Goal: Task Accomplishment & Management: Manage account settings

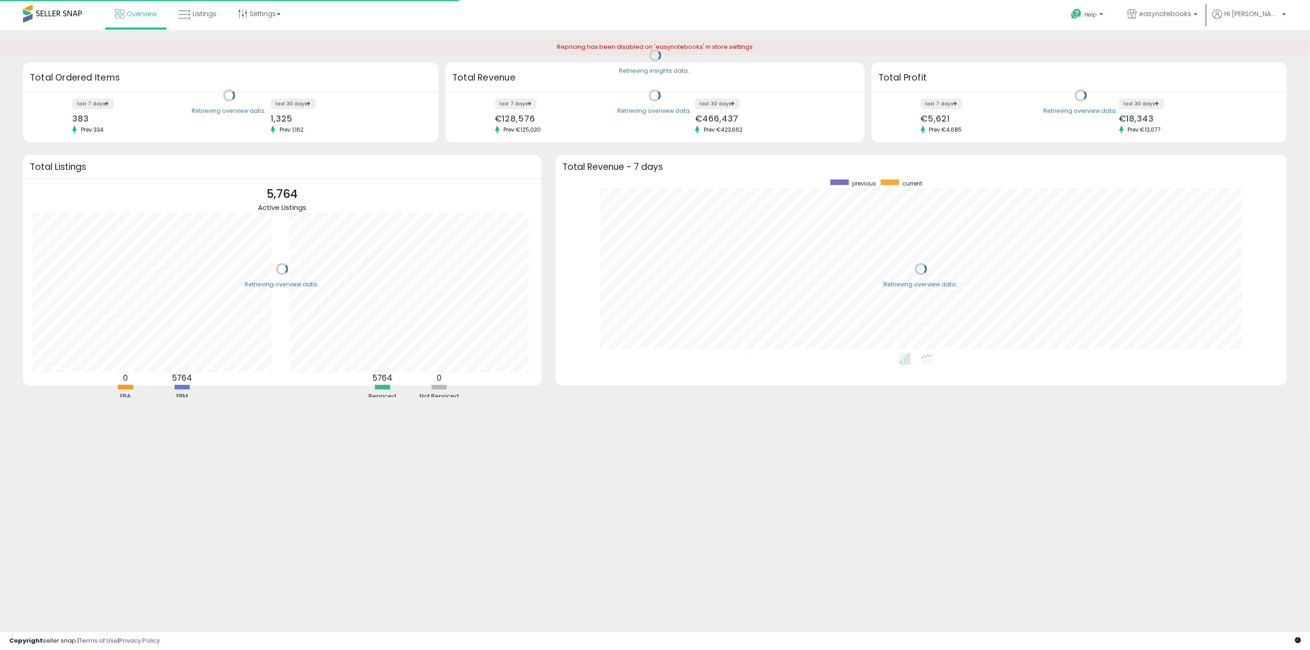
scroll to position [174, 713]
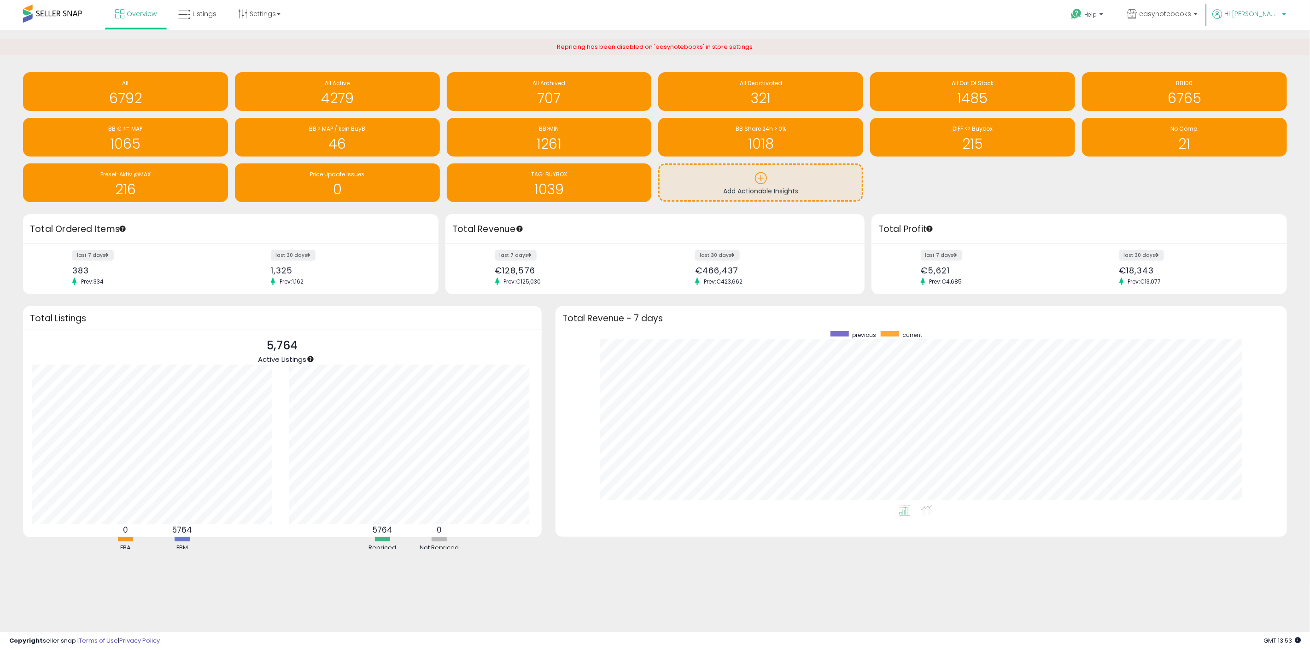
click at [1252, 20] on p "Hi [PERSON_NAME]" at bounding box center [1249, 15] width 74 height 12
click at [1265, 44] on li "Account" at bounding box center [1265, 49] width 38 height 23
click at [1265, 48] on link "Account" at bounding box center [1265, 49] width 24 height 9
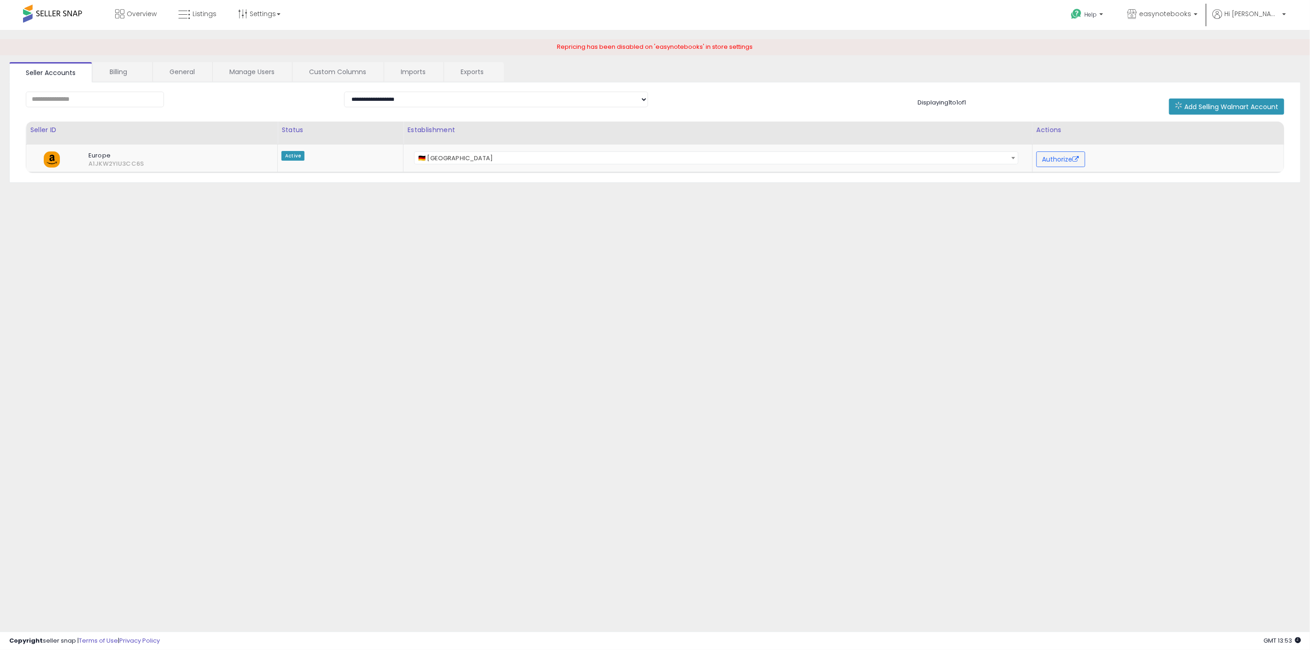
click at [434, 85] on div "**********" at bounding box center [655, 132] width 1292 height 101
click at [424, 70] on link "Imports" at bounding box center [413, 71] width 58 height 19
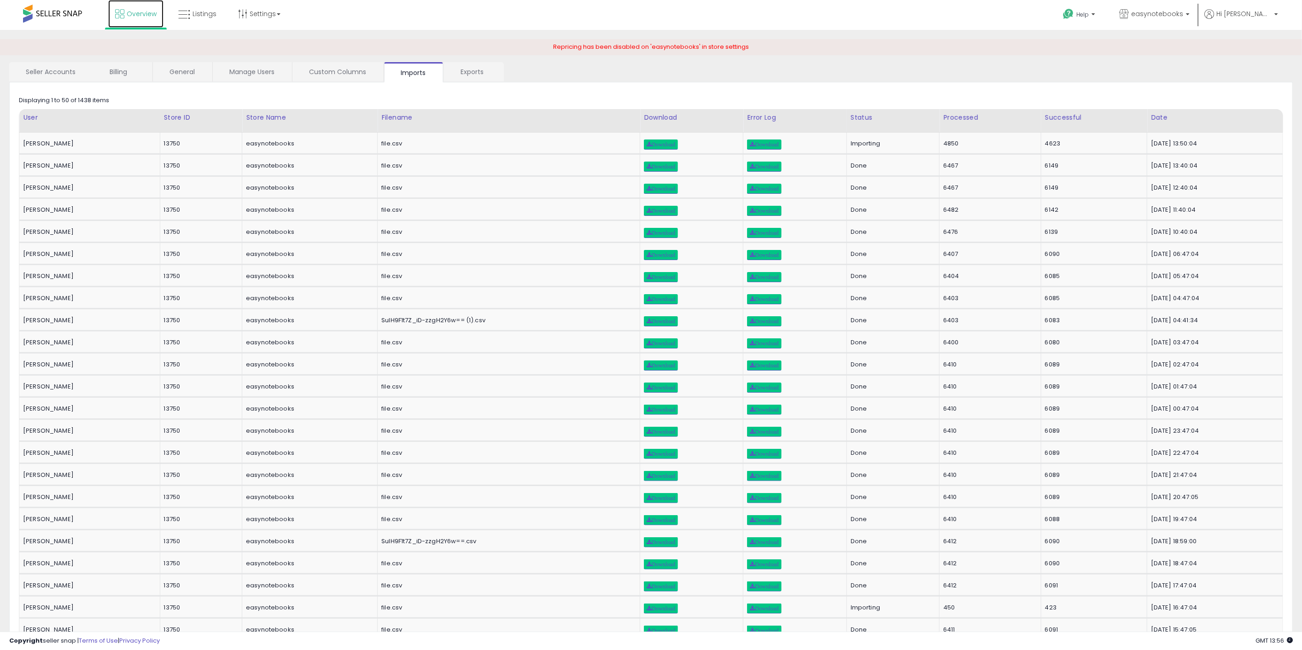
click at [135, 12] on span "Overview" at bounding box center [142, 13] width 30 height 9
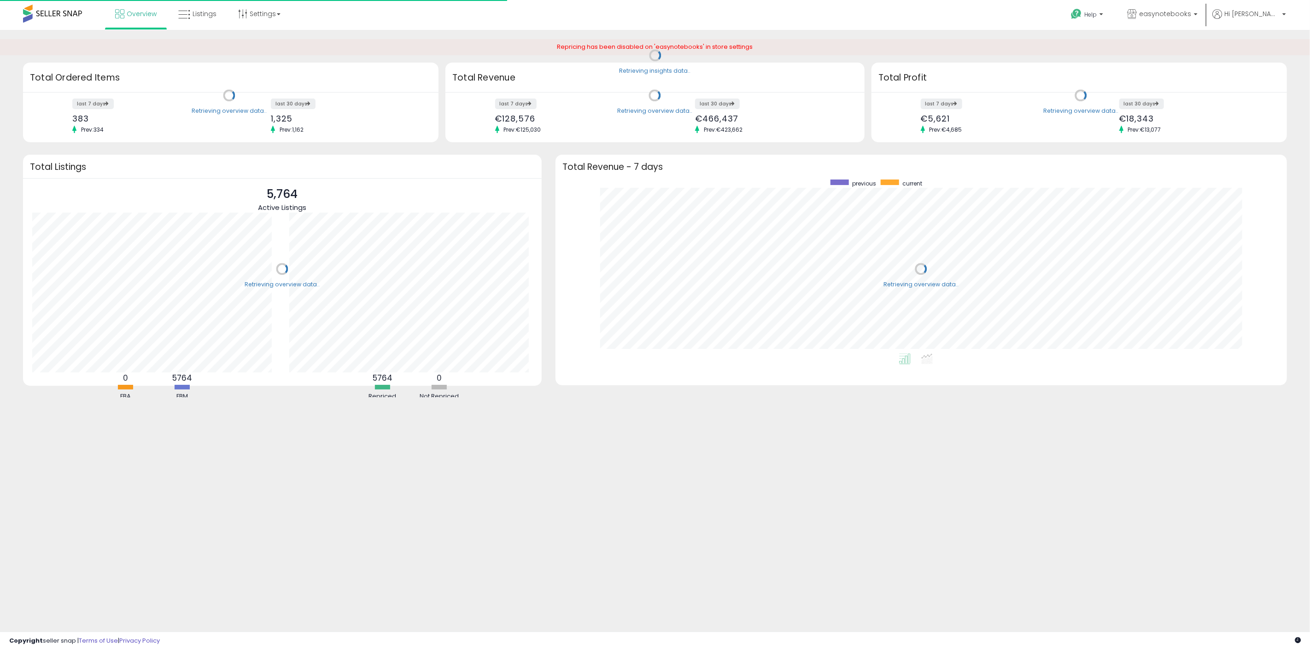
scroll to position [174, 713]
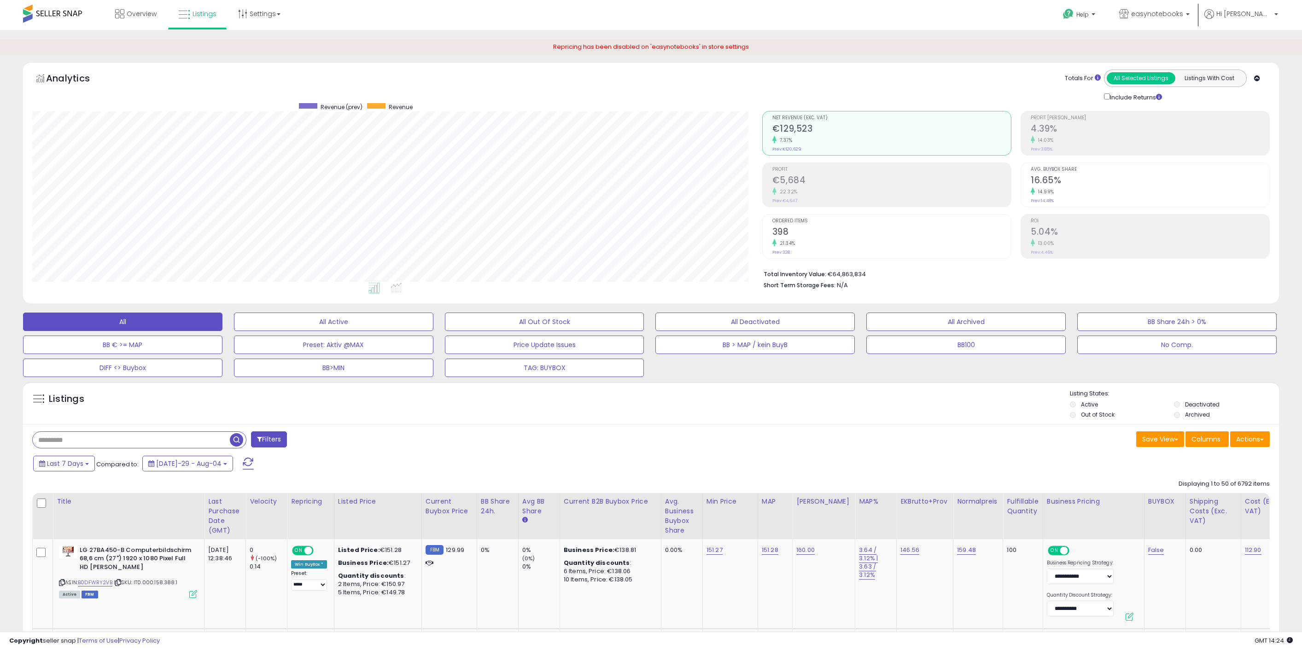
select select "**"
click at [76, 18] on span at bounding box center [52, 14] width 59 height 18
click at [66, 11] on span at bounding box center [52, 14] width 59 height 18
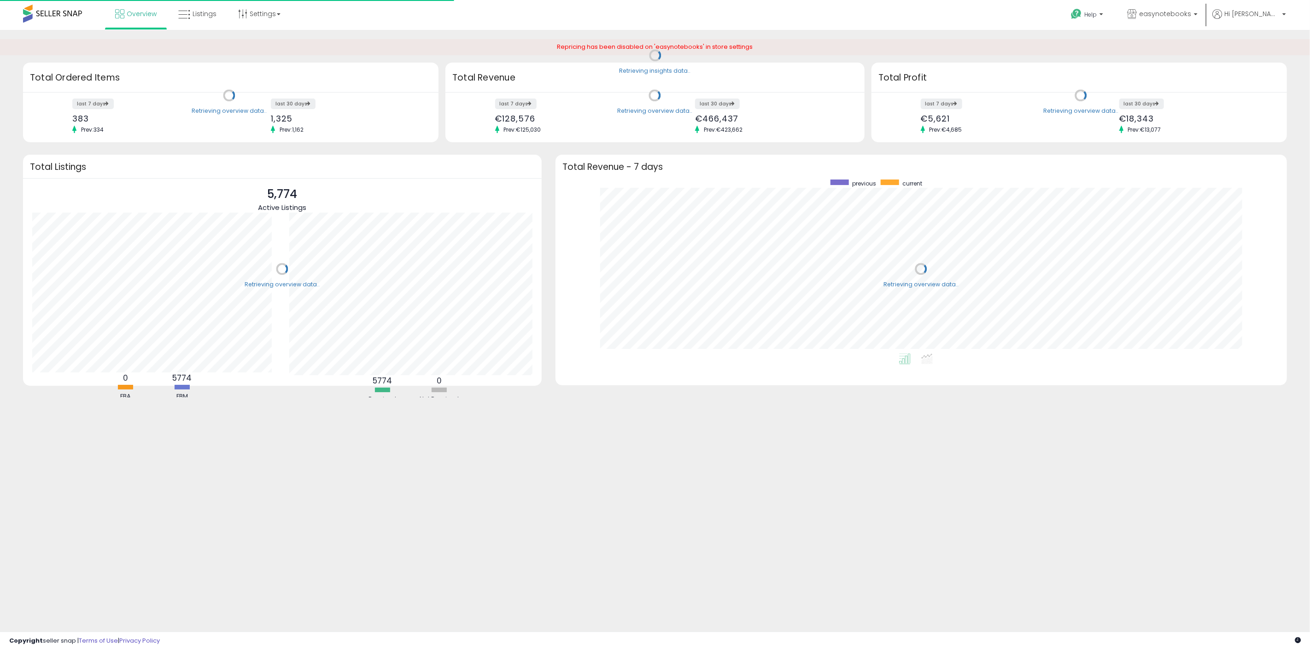
scroll to position [174, 713]
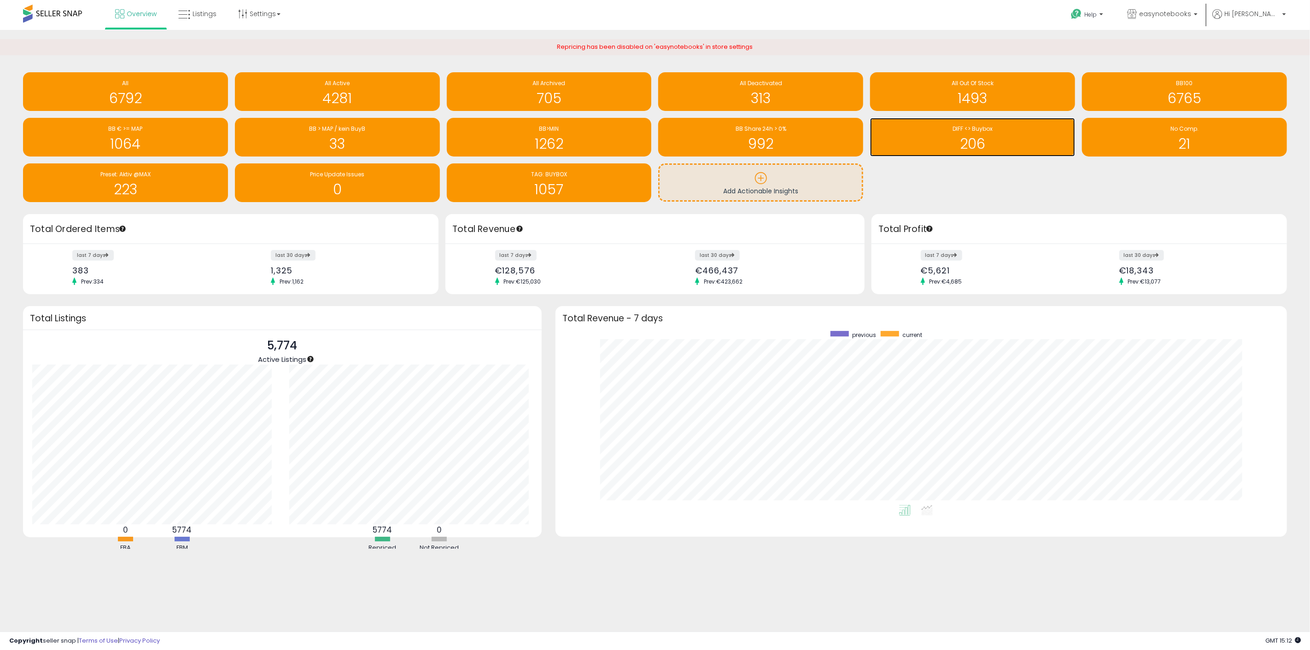
click at [1035, 134] on div "206" at bounding box center [973, 138] width 196 height 27
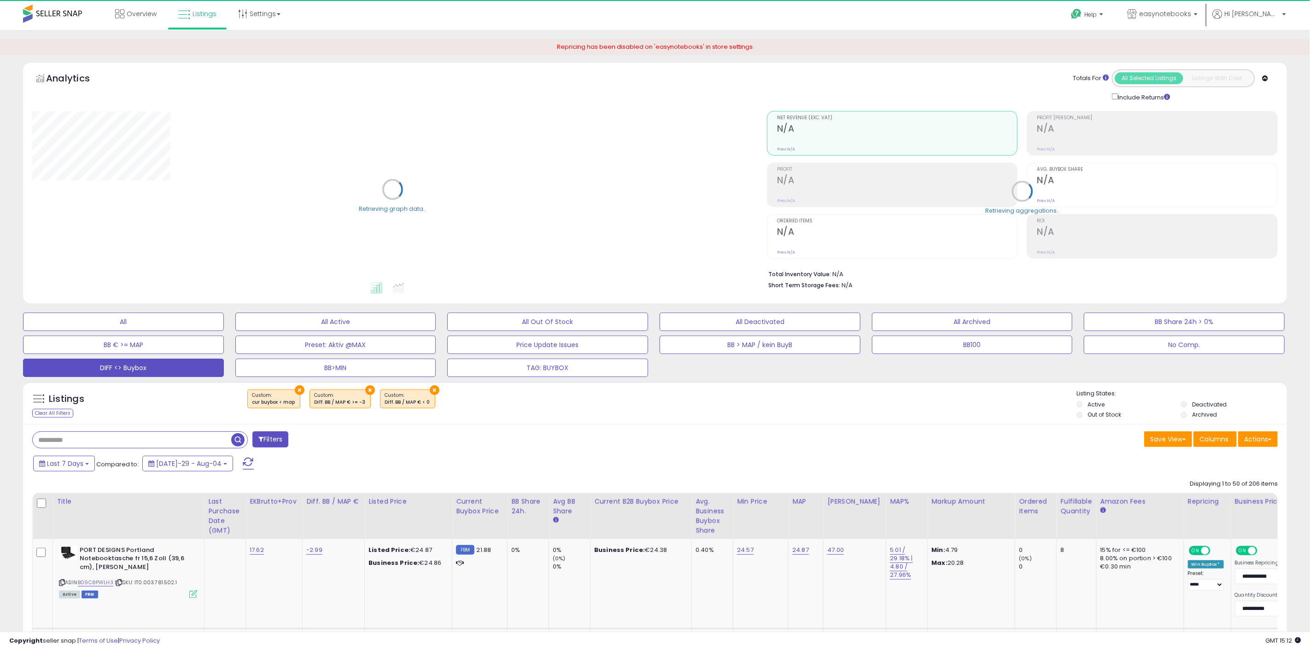
select select "**"
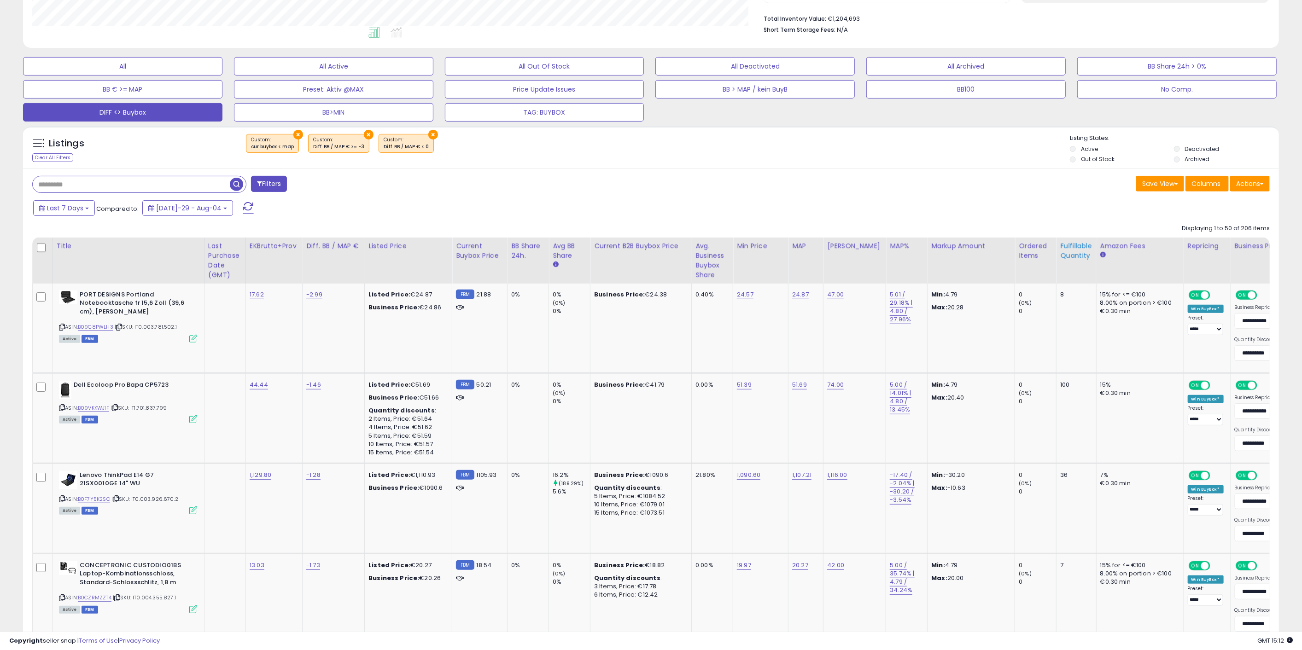
scroll to position [189, 730]
click at [336, 241] on div "Diff. BB / MAP €" at bounding box center [333, 246] width 54 height 10
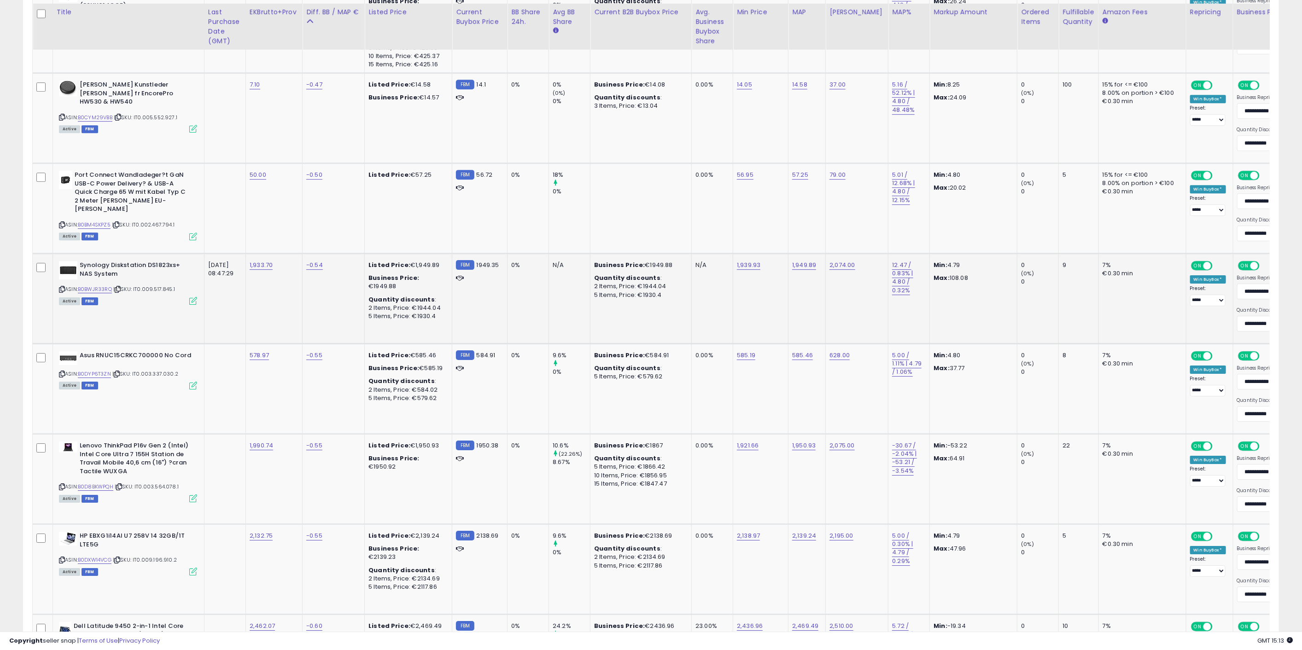
scroll to position [2559, 0]
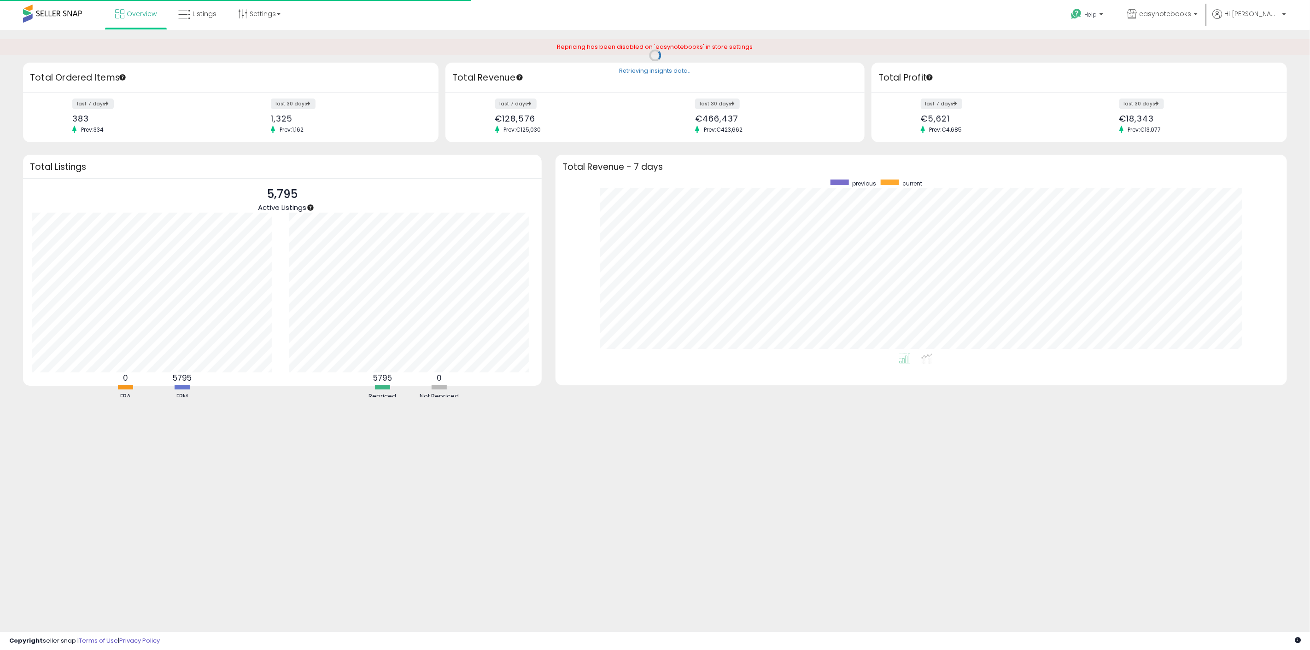
scroll to position [174, 713]
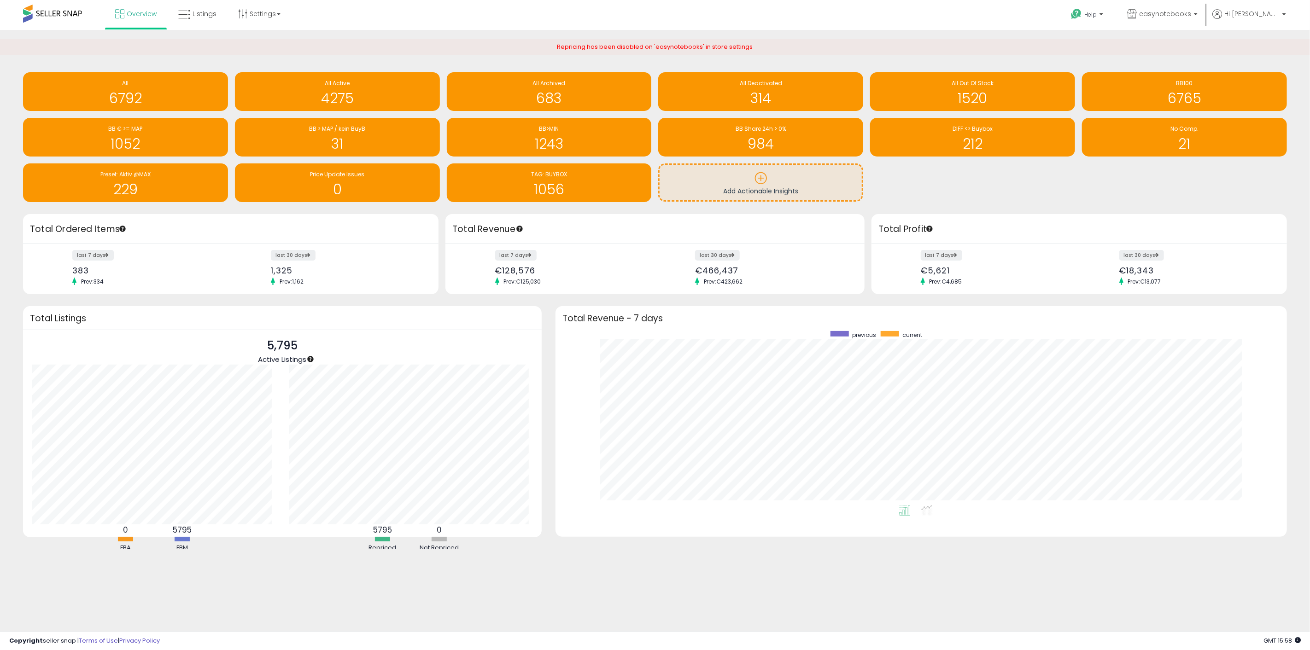
click at [1260, 7] on ul "Help Contact Support Search Knowledge Hub Request a Feature API Documentation A…" at bounding box center [1174, 15] width 229 height 30
click at [1258, 11] on span "Hi [PERSON_NAME]" at bounding box center [1251, 13] width 55 height 9
click at [1267, 48] on link "Account" at bounding box center [1265, 49] width 24 height 9
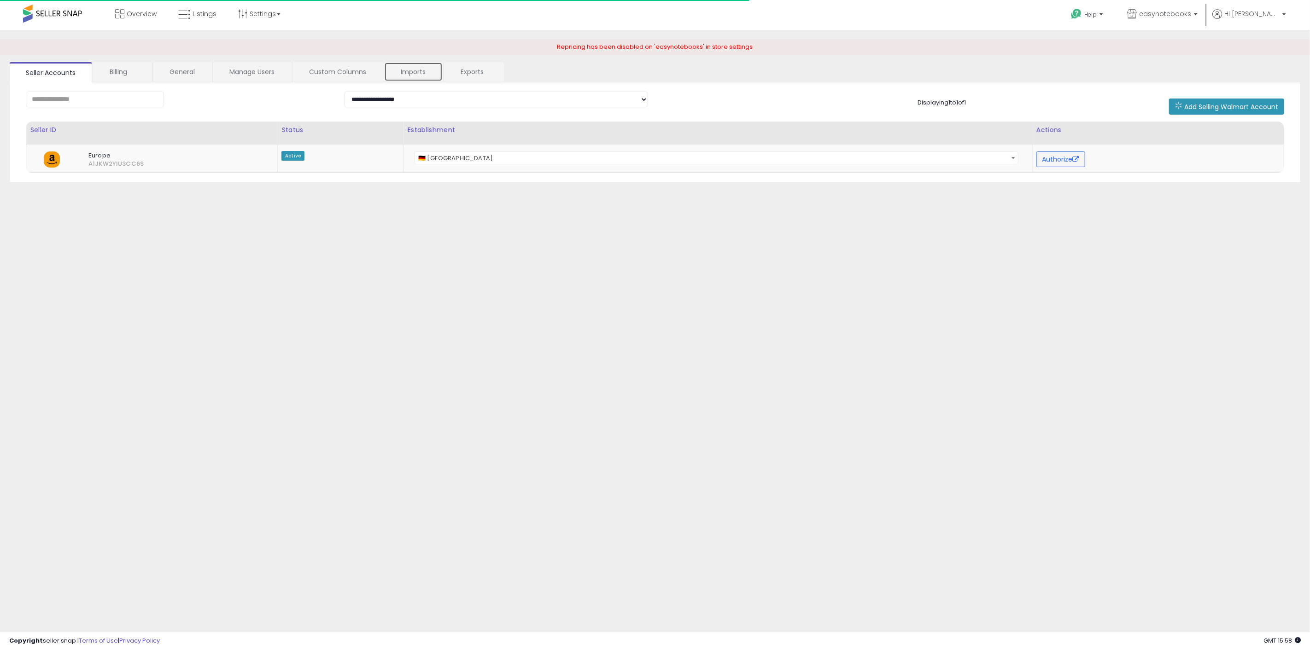
click at [427, 66] on link "Imports" at bounding box center [413, 71] width 58 height 19
